Goal: Transaction & Acquisition: Purchase product/service

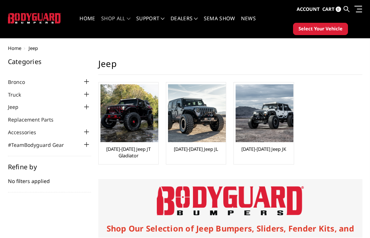
scroll to position [16, 0]
click at [272, 114] on img at bounding box center [265, 113] width 58 height 58
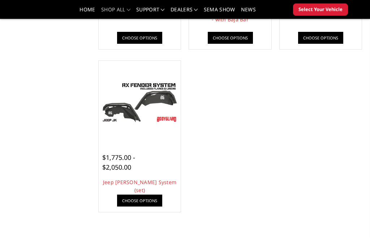
scroll to position [364, 0]
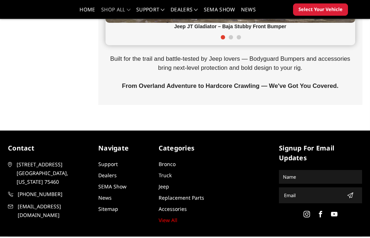
scroll to position [395, 0]
click at [164, 185] on link "Jeep" at bounding box center [164, 186] width 10 height 7
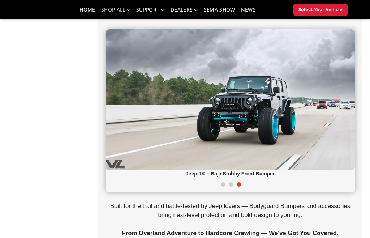
scroll to position [223, 0]
click at [278, 121] on img at bounding box center [231, 99] width 250 height 141
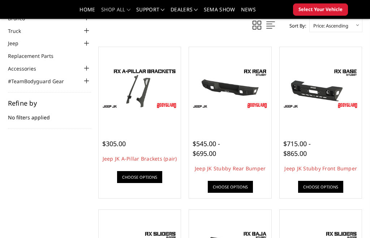
scroll to position [40, 0]
